Goal: Browse casually: Explore the website without a specific task or goal

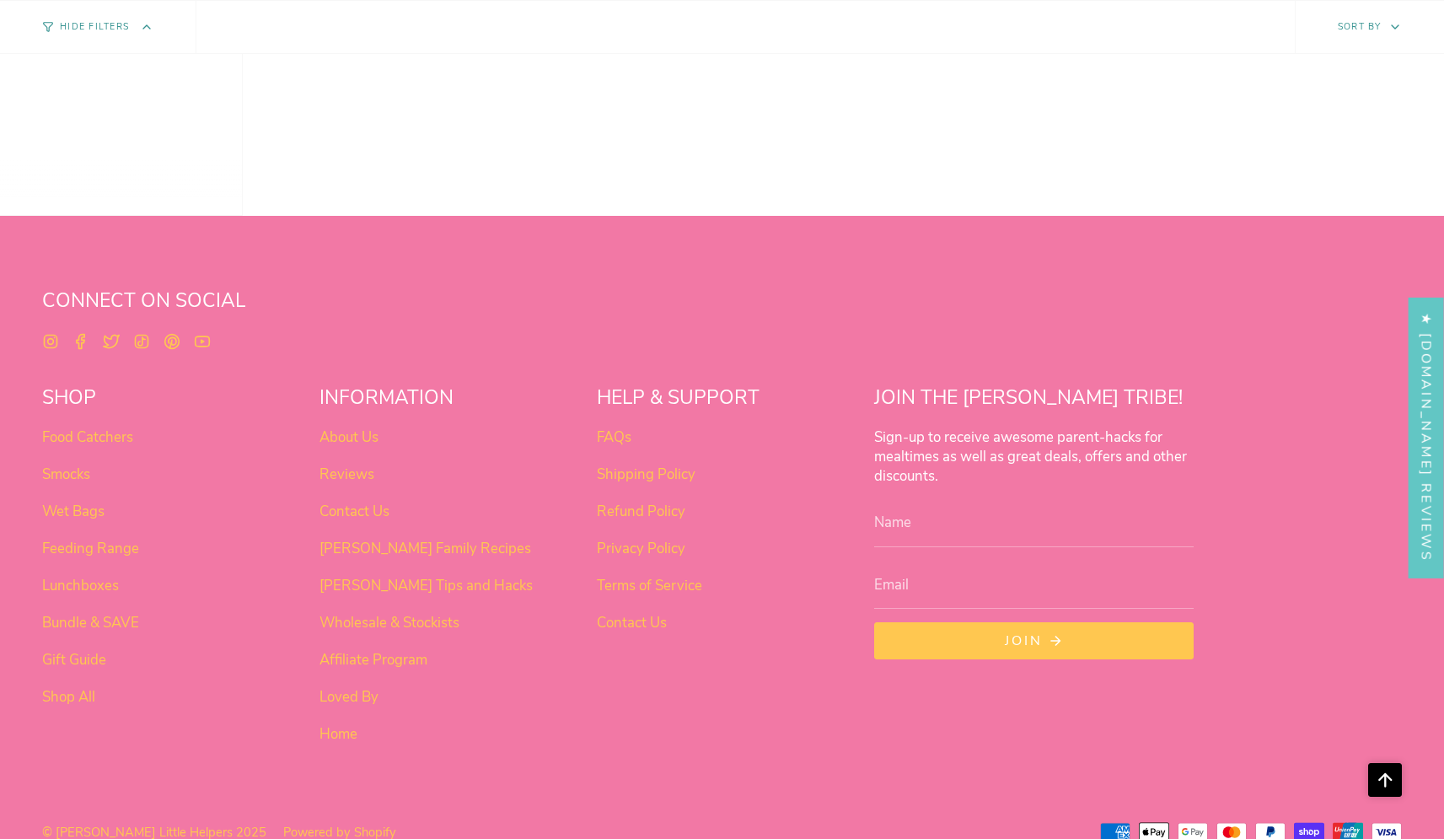
scroll to position [1397, 0]
